Goal: Task Accomplishment & Management: Use online tool/utility

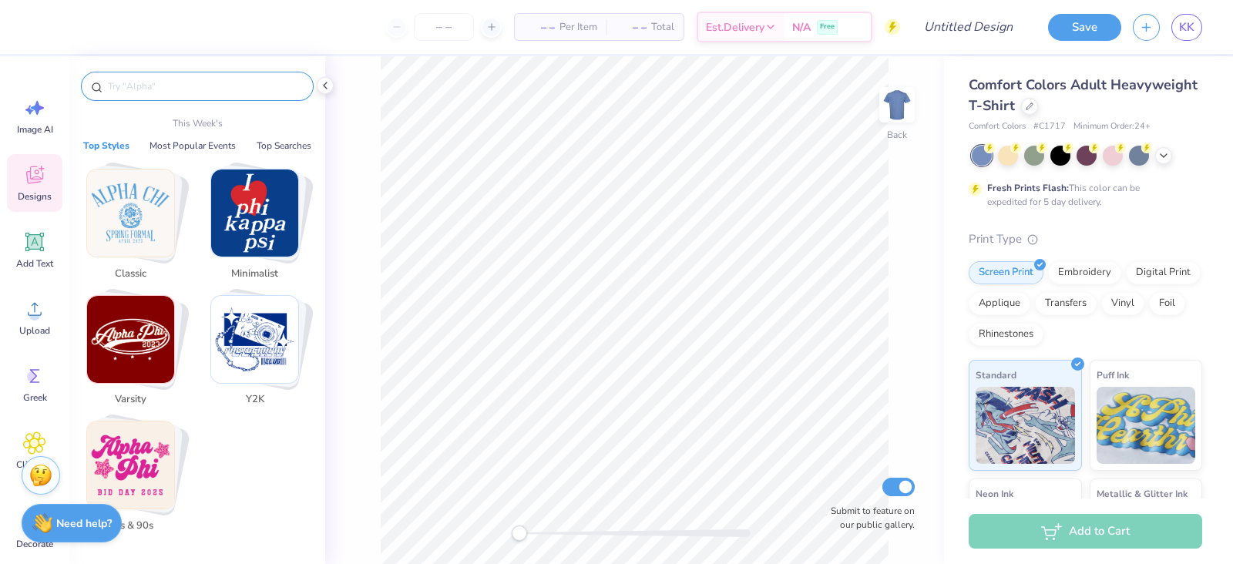
click at [137, 80] on input "text" at bounding box center [204, 86] width 197 height 15
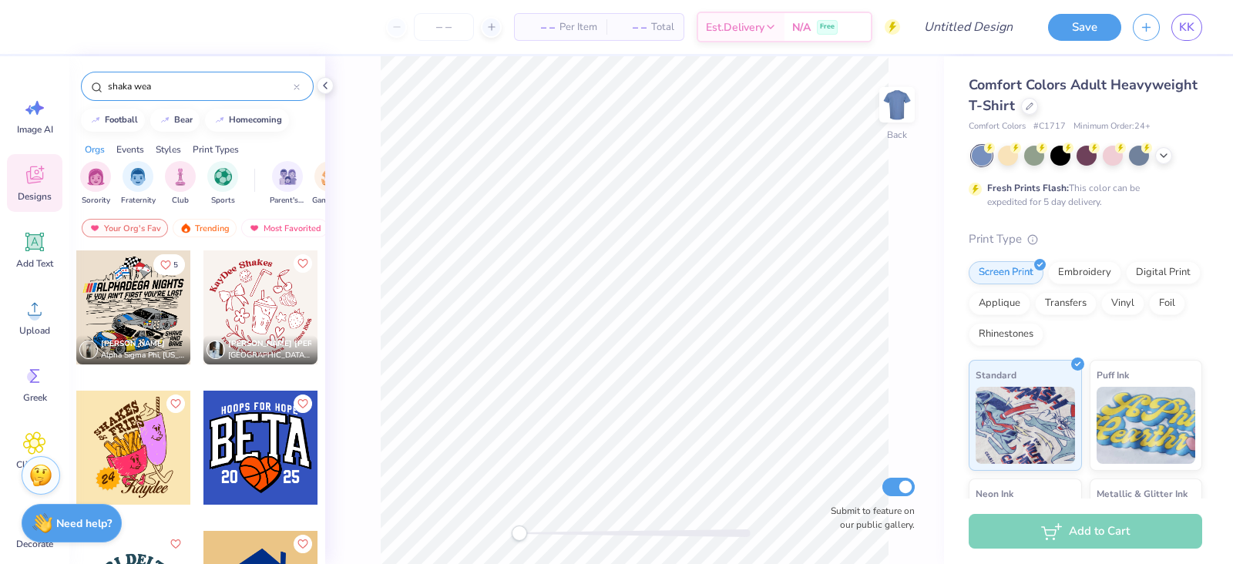
type input "shaka wear"
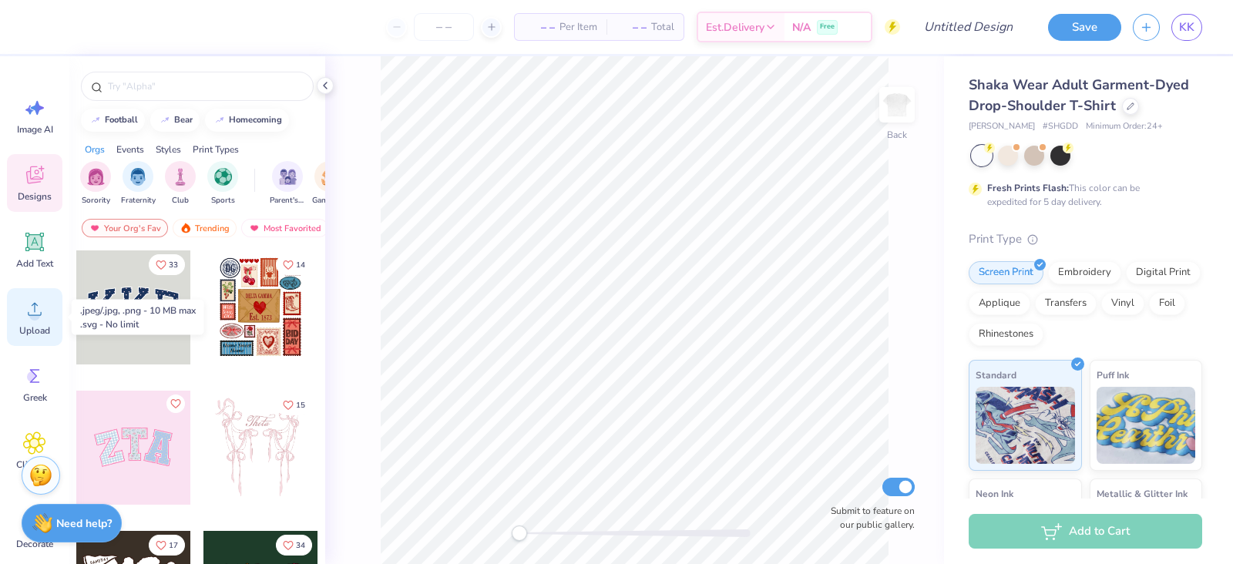
click at [31, 310] on icon at bounding box center [34, 308] width 23 height 23
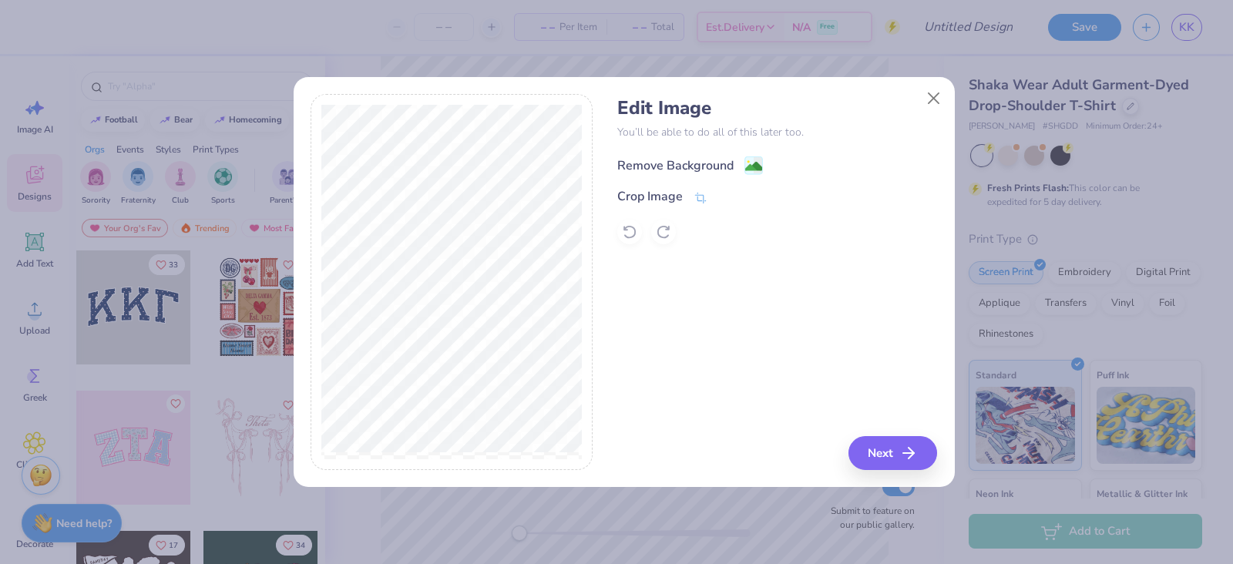
click at [647, 172] on div "Remove Background" at bounding box center [675, 165] width 116 height 18
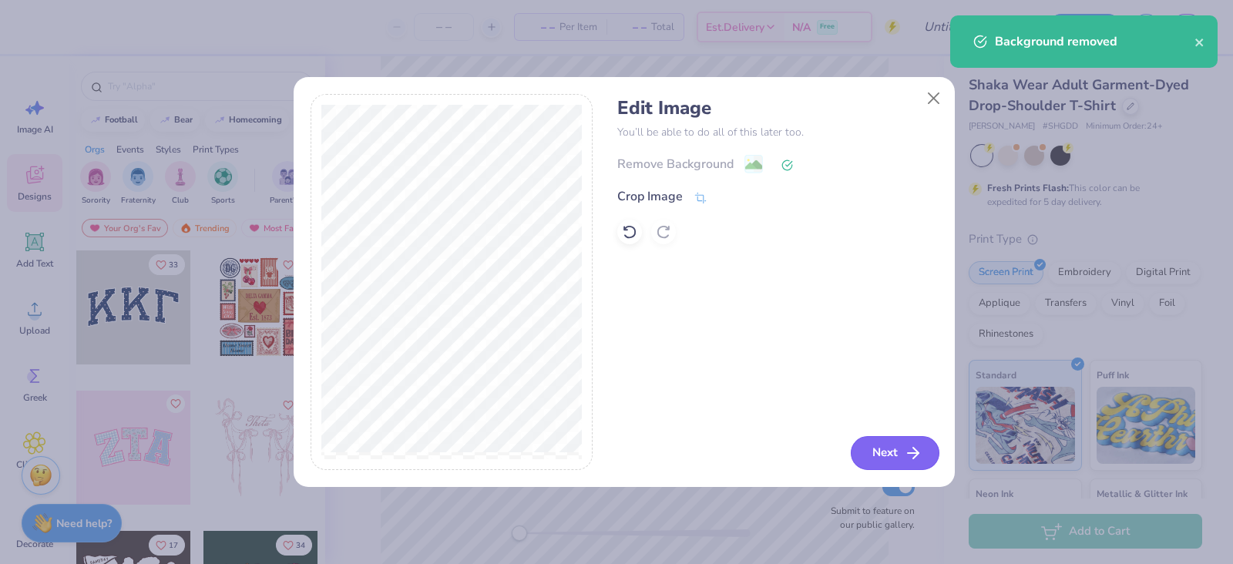
click at [916, 448] on icon "button" at bounding box center [913, 453] width 18 height 18
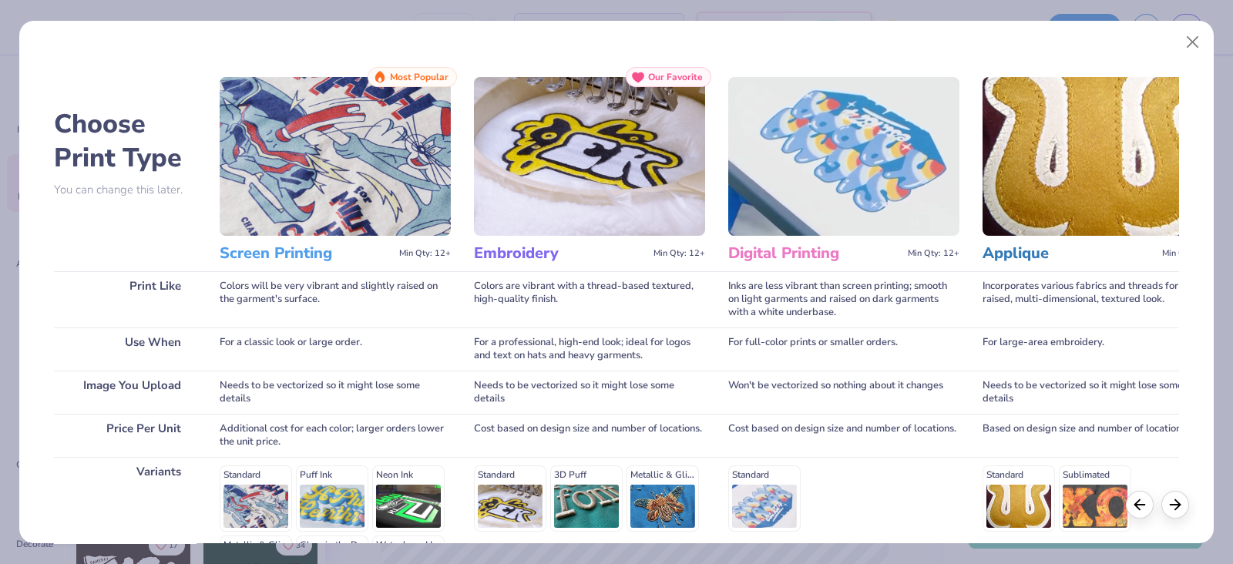
scroll to position [203, 0]
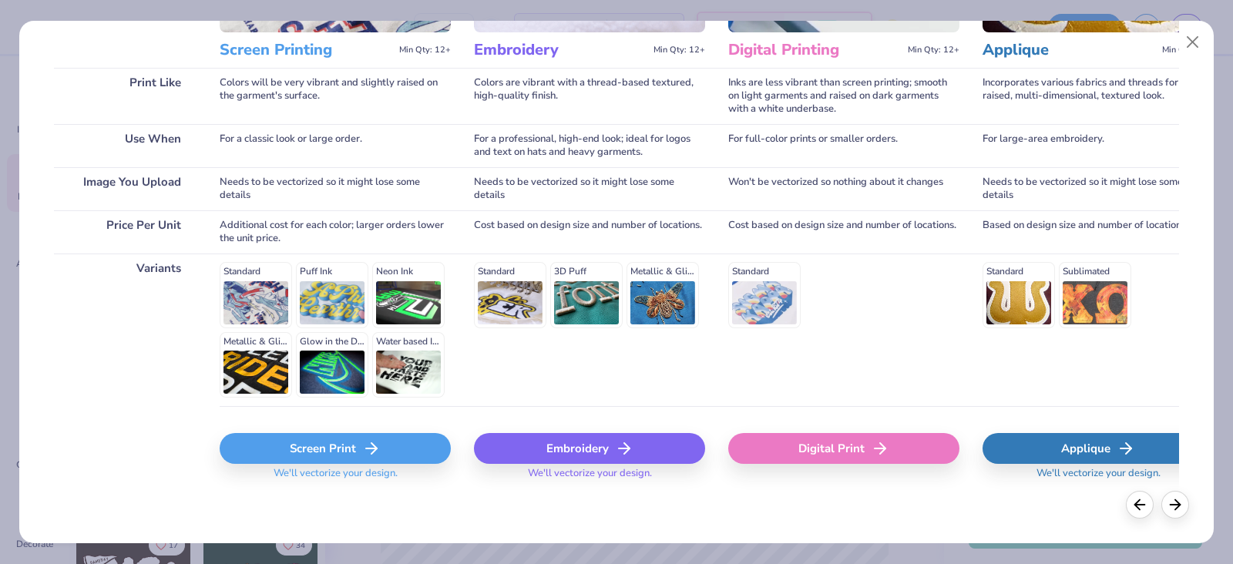
click at [320, 456] on div "Screen Print" at bounding box center [335, 448] width 231 height 31
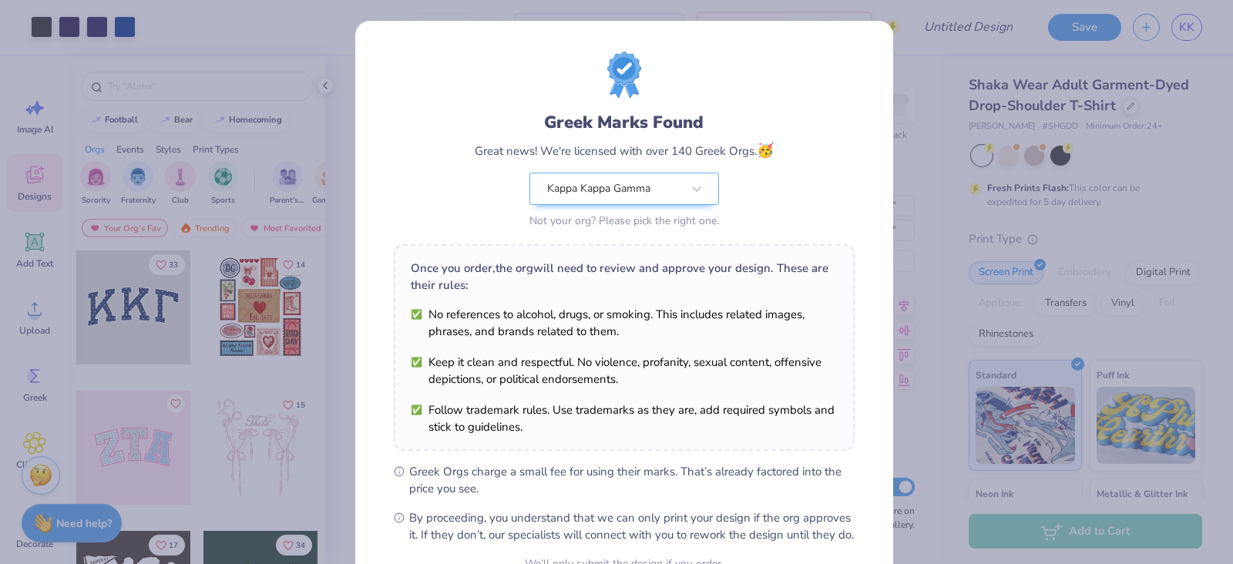
scroll to position [156, 0]
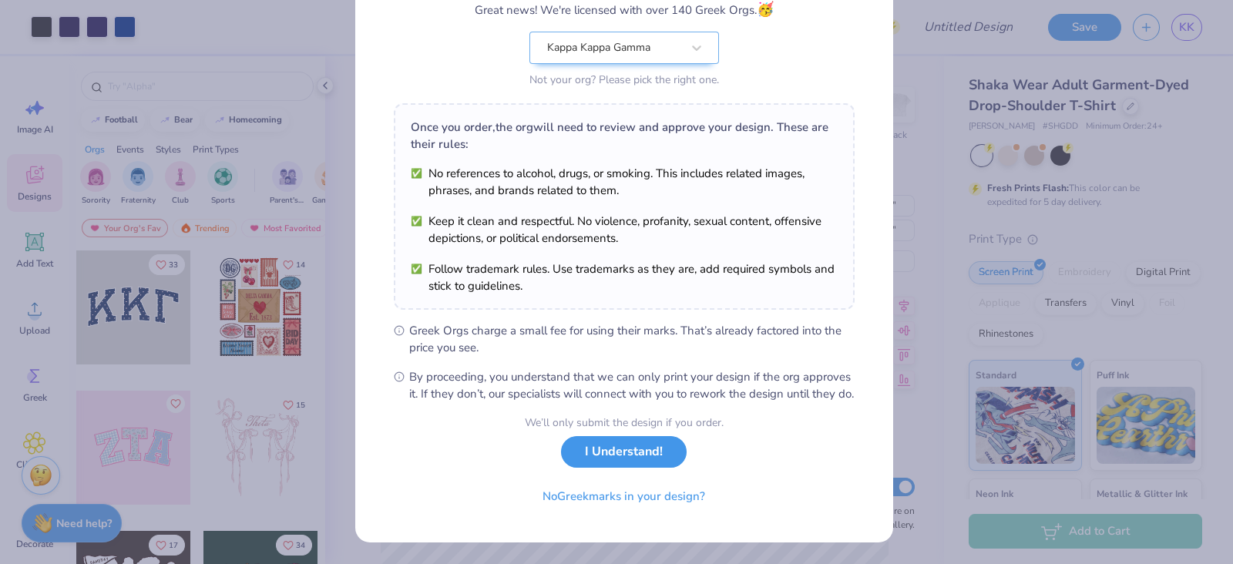
click at [607, 453] on button "I Understand!" at bounding box center [624, 452] width 126 height 32
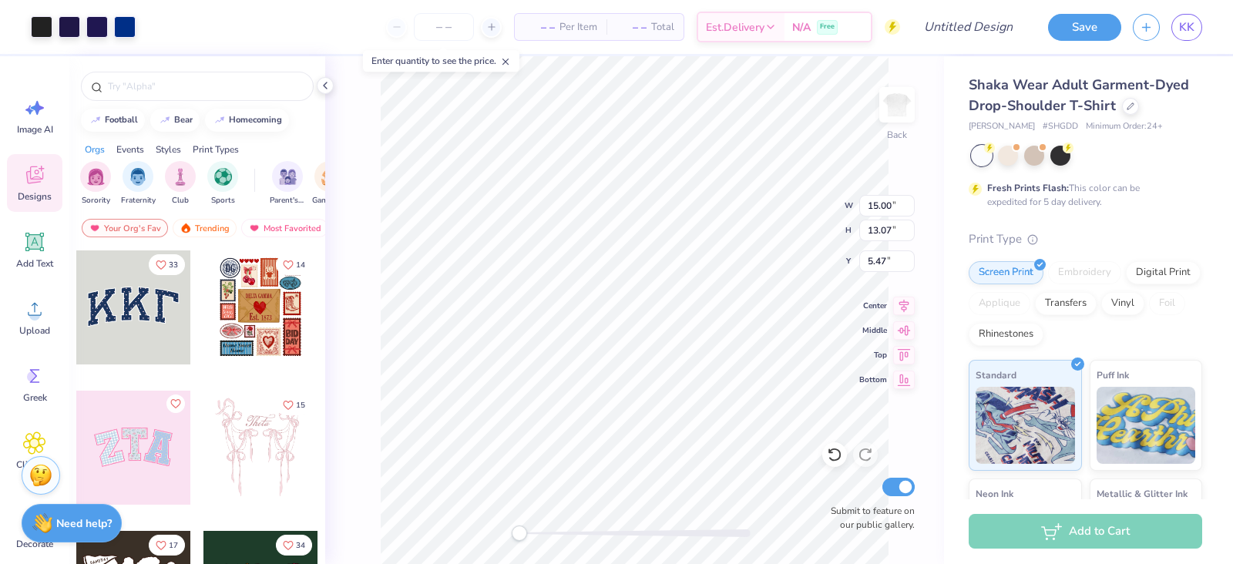
scroll to position [0, 0]
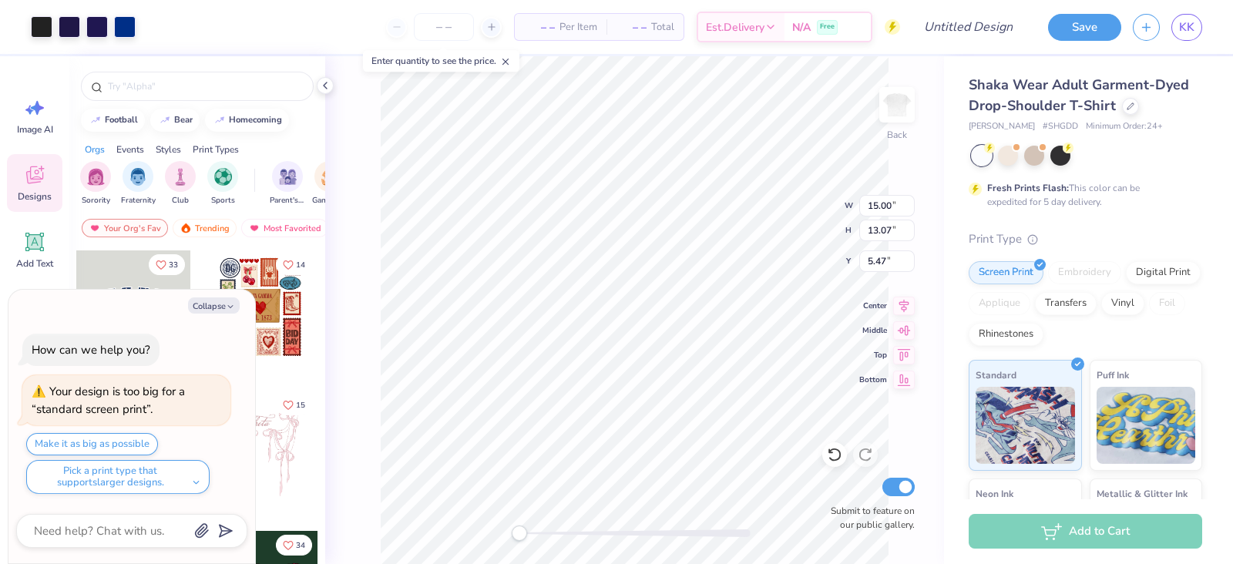
type textarea "x"
type input "3.87"
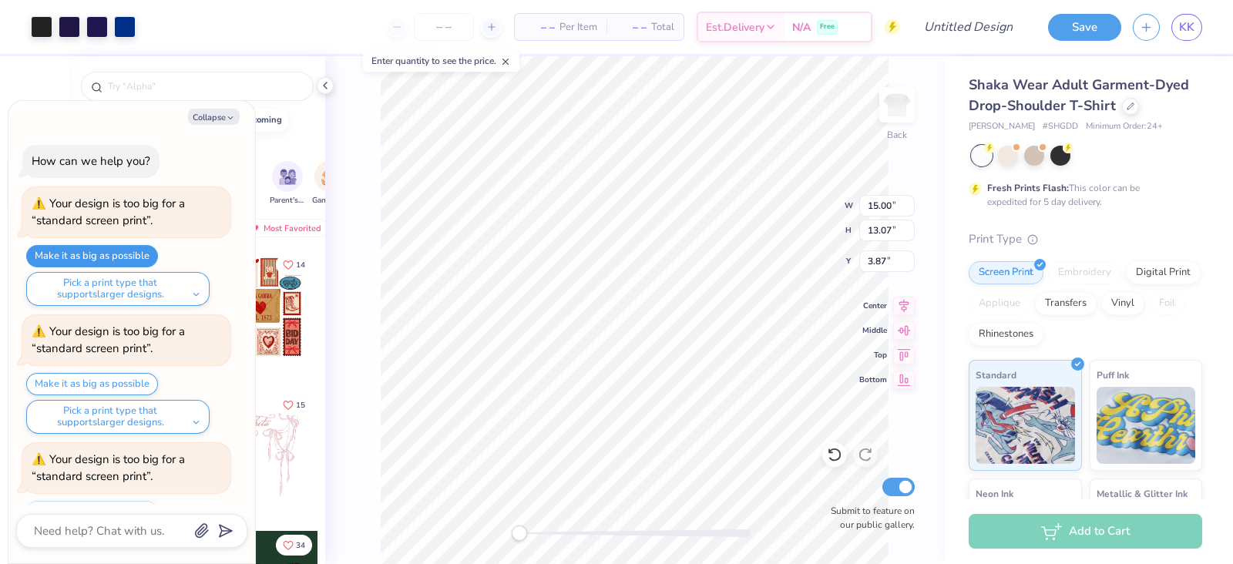
click at [113, 250] on button "Make it as big as possible" at bounding box center [92, 256] width 132 height 22
type textarea "x"
type input "5.47"
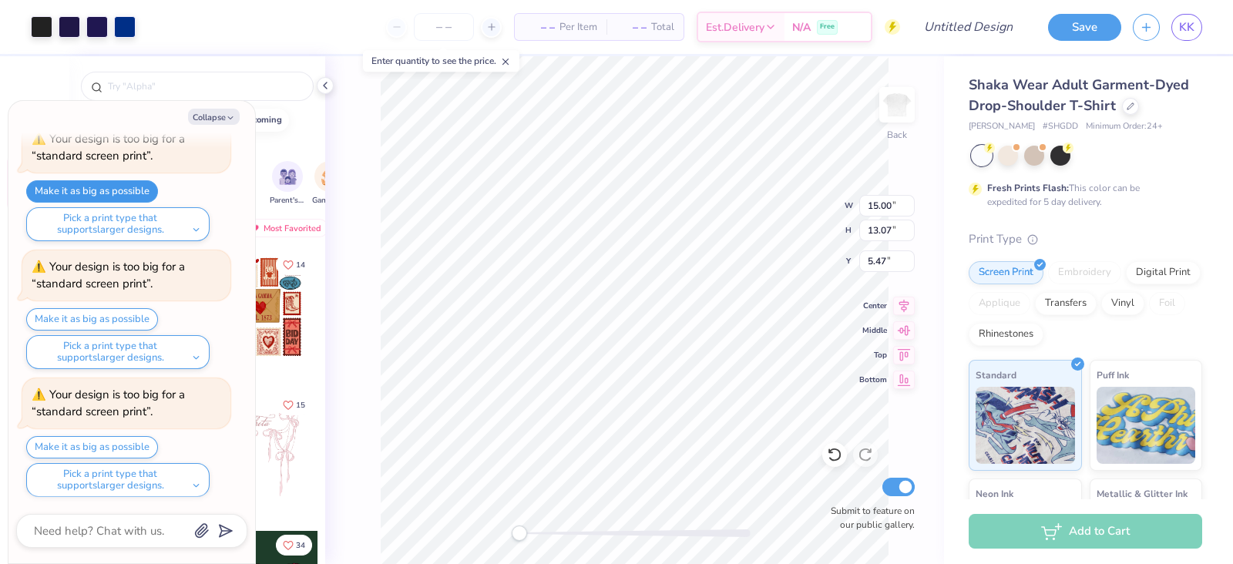
click at [104, 194] on button "Make it as big as possible" at bounding box center [92, 191] width 132 height 22
type textarea "x"
type input "3.87"
click at [104, 194] on button "Make it as big as possible" at bounding box center [92, 191] width 132 height 22
type textarea "x"
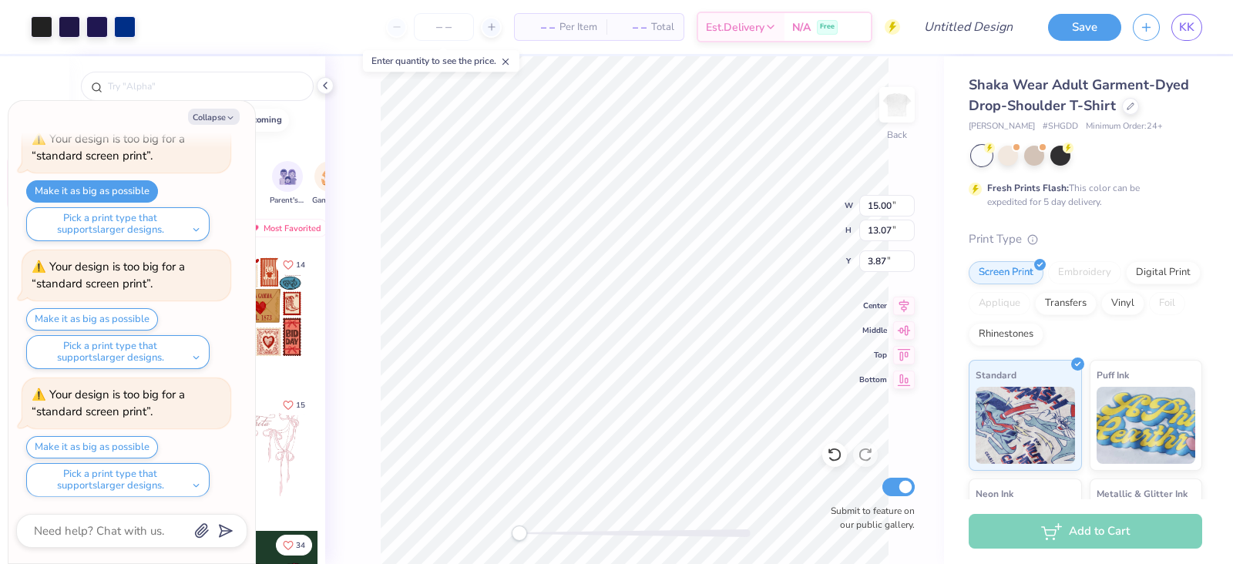
type input "4.62"
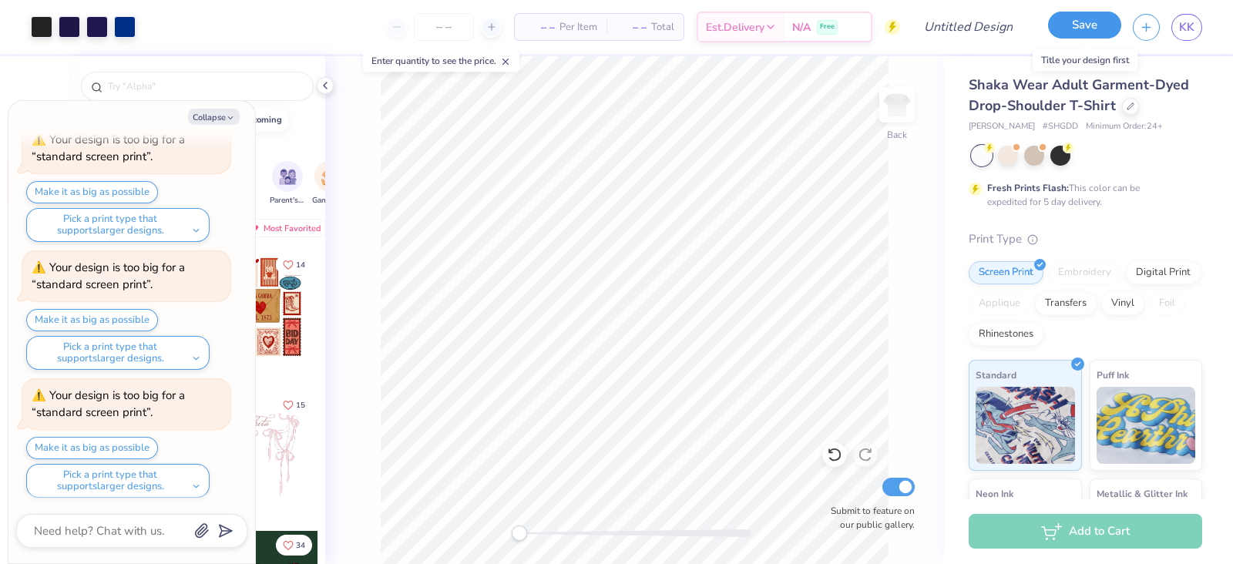
click at [1066, 30] on button "Save" at bounding box center [1084, 25] width 73 height 27
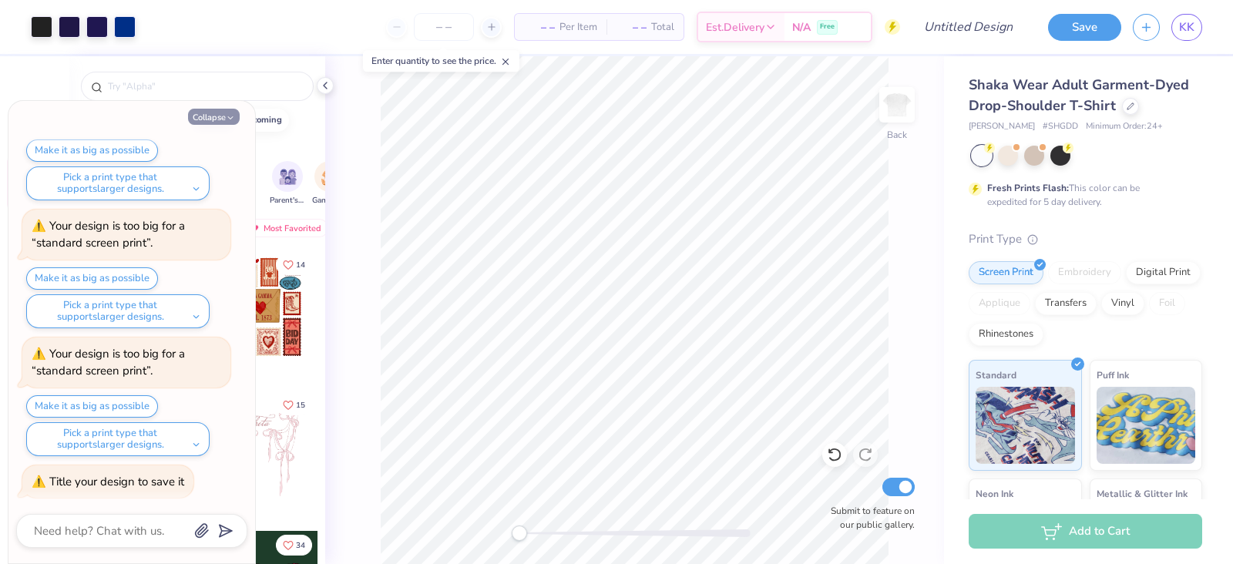
click at [223, 118] on button "Collapse" at bounding box center [214, 117] width 52 height 16
type textarea "x"
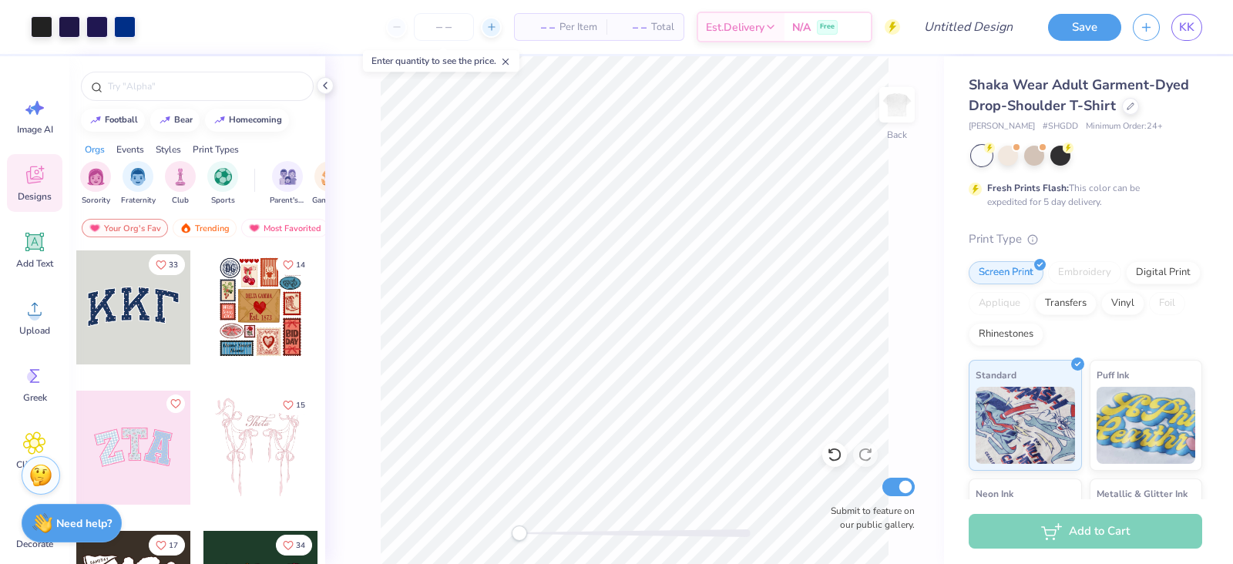
click at [491, 31] on icon at bounding box center [491, 27] width 11 height 11
type input "12"
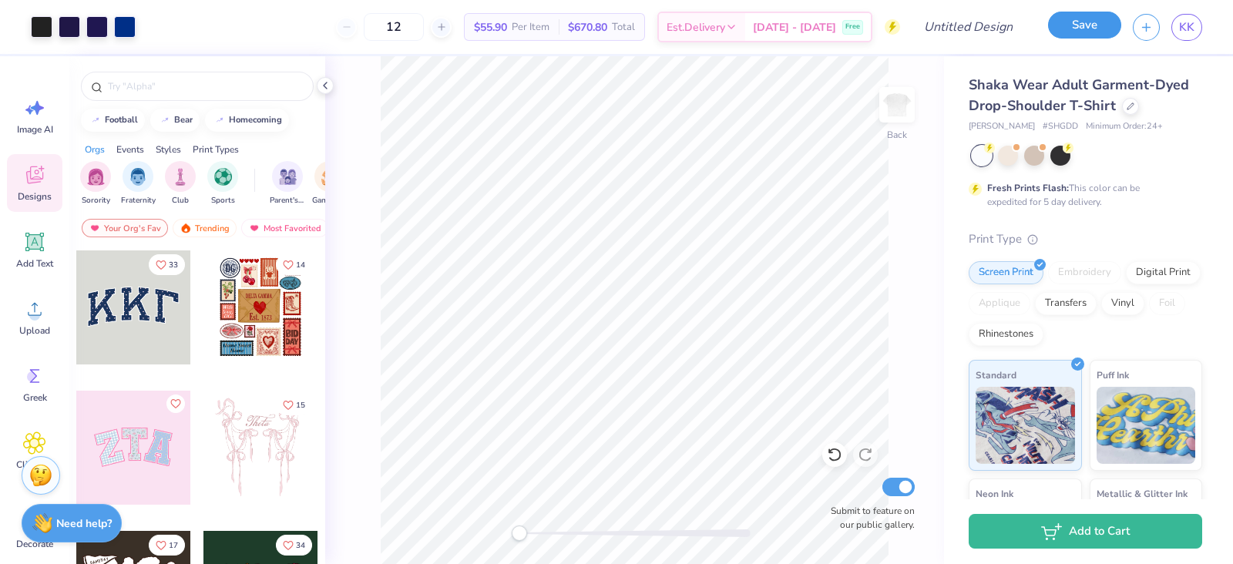
click at [1086, 32] on button "Save" at bounding box center [1084, 25] width 73 height 27
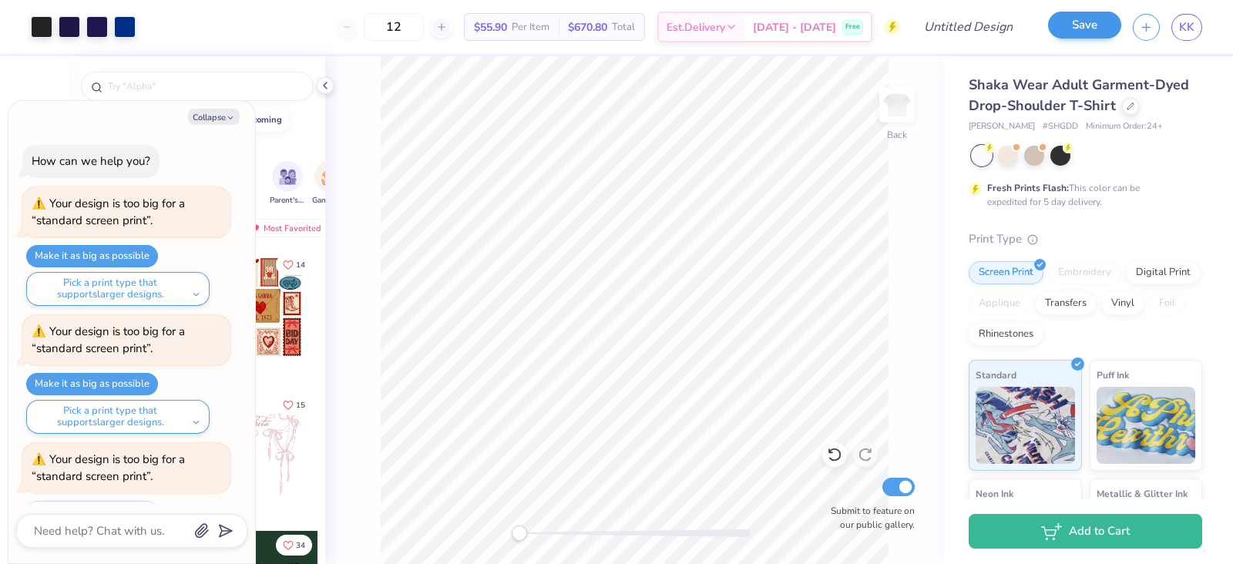
scroll to position [405, 0]
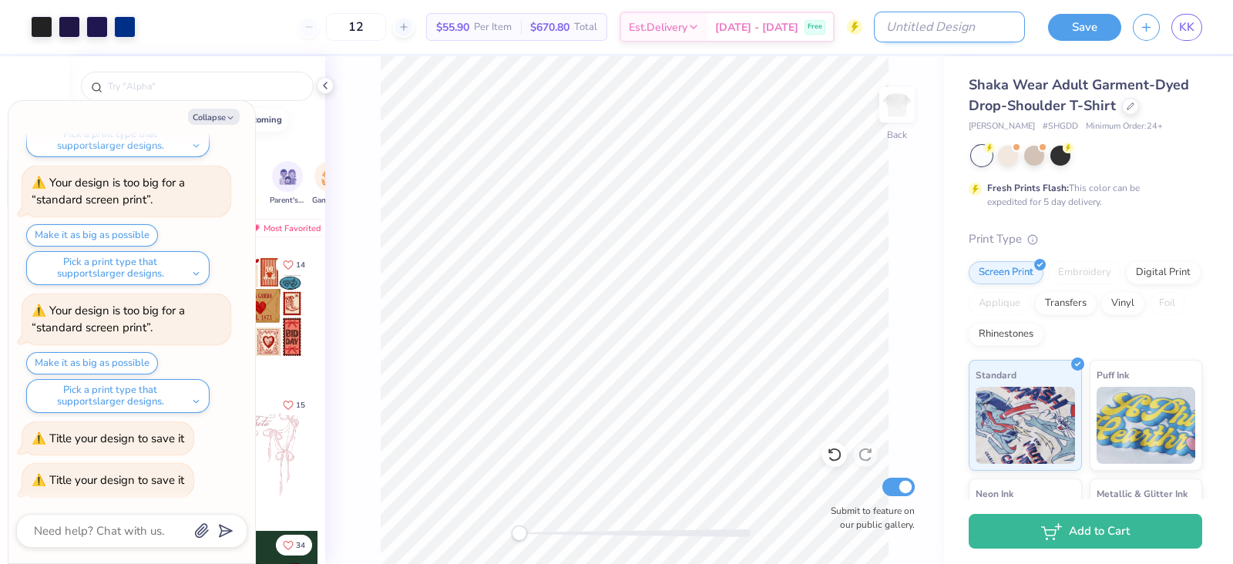
type textarea "x"
click at [976, 29] on input "Design Title" at bounding box center [949, 27] width 151 height 31
type input "C"
type textarea "x"
type input "CT"
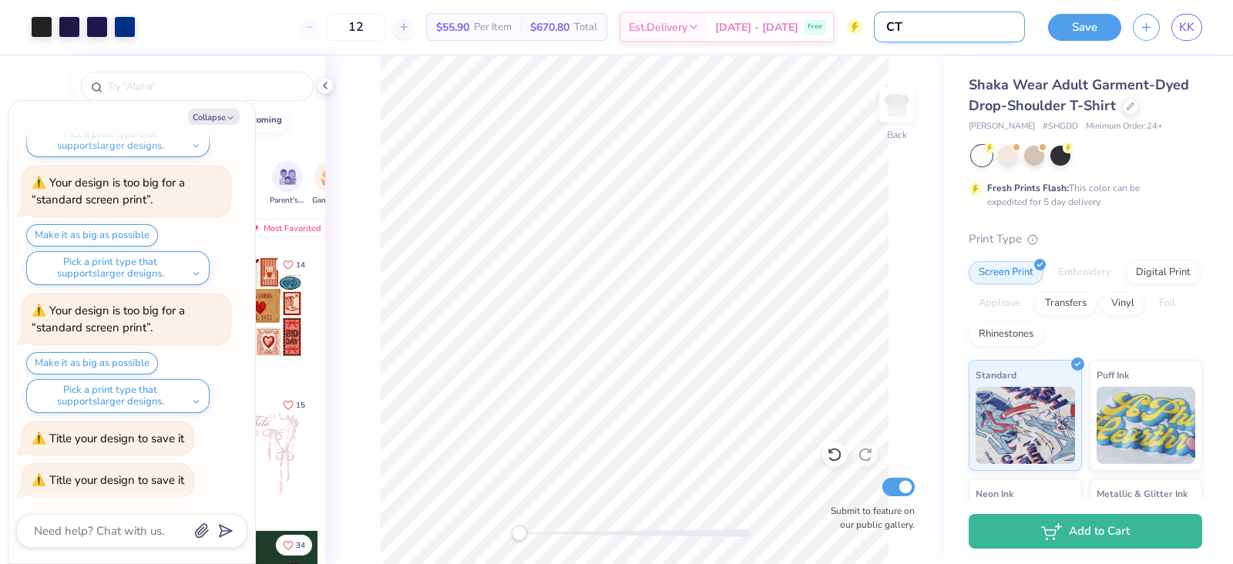
type textarea "x"
type input "CT"
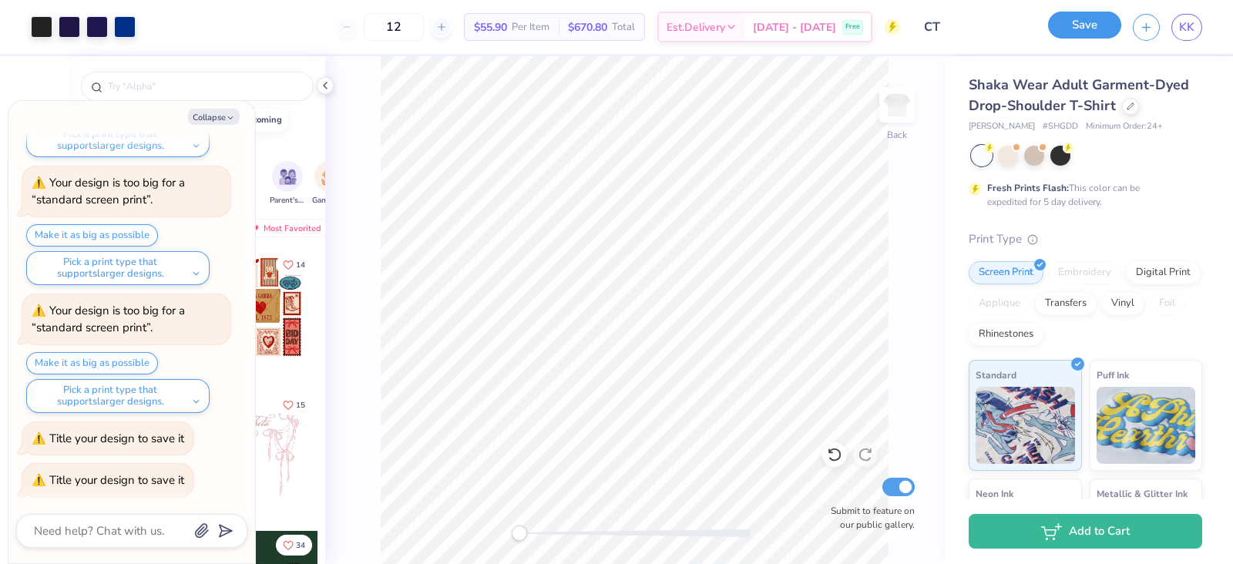
click at [1090, 15] on button "Save" at bounding box center [1084, 25] width 73 height 27
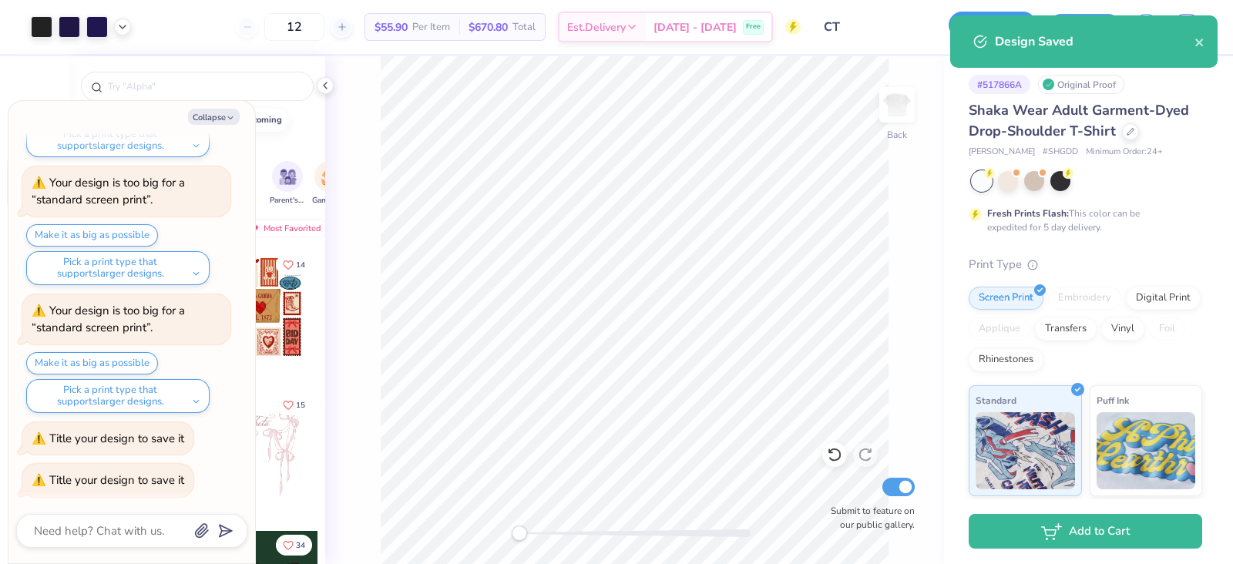
type textarea "x"
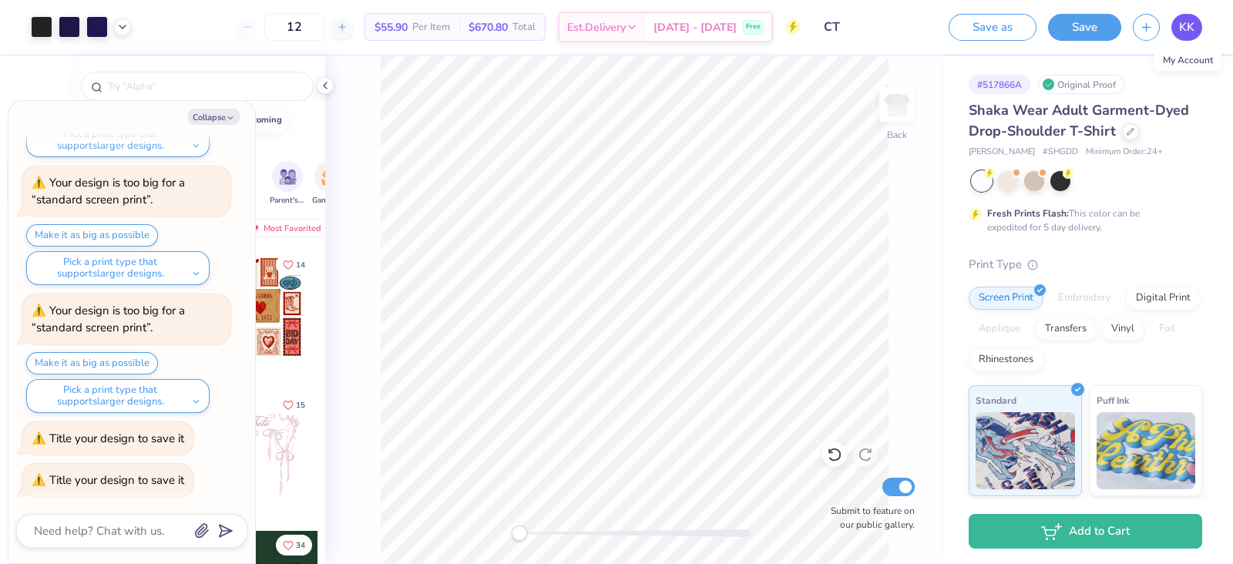
click at [1179, 31] on span "KK" at bounding box center [1186, 27] width 15 height 18
